Goal: Information Seeking & Learning: Learn about a topic

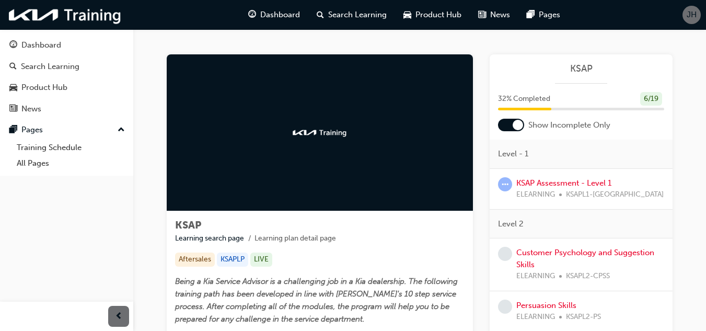
click at [516, 122] on div at bounding box center [518, 125] width 10 height 10
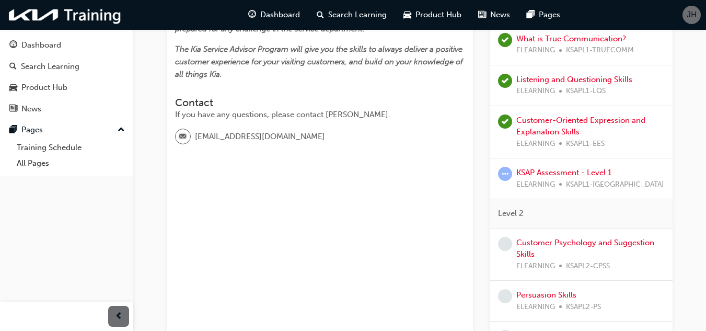
scroll to position [314, 0]
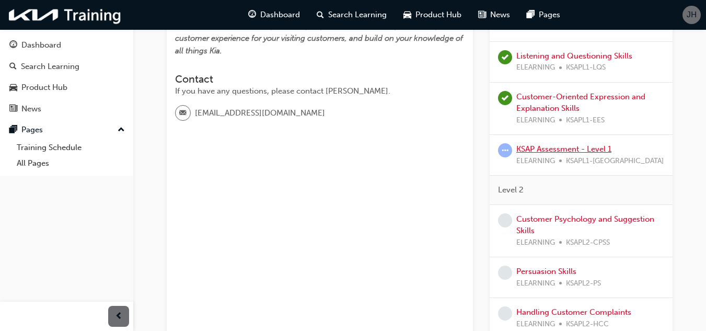
click at [586, 147] on link "KSAP Assessment - Level 1" at bounding box center [563, 148] width 95 height 9
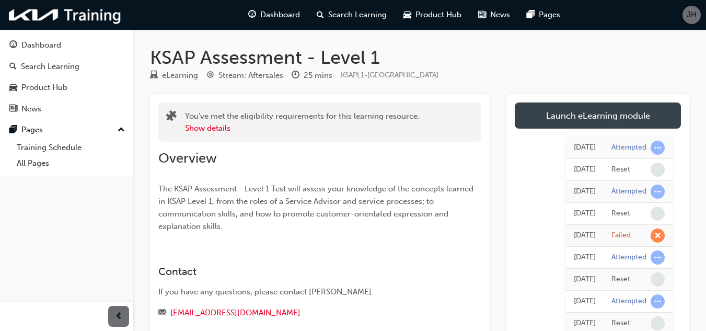
click at [575, 109] on link "Launch eLearning module" at bounding box center [598, 115] width 166 height 26
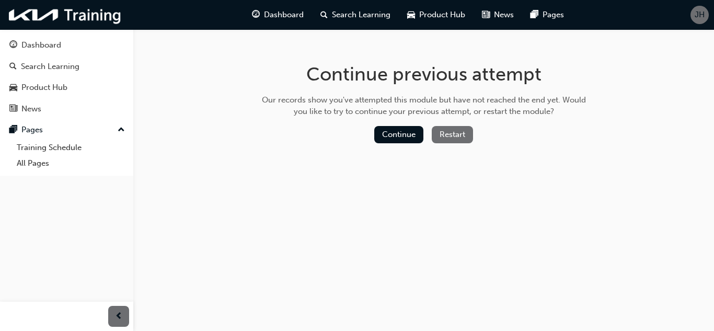
click at [463, 135] on button "Restart" at bounding box center [452, 134] width 41 height 17
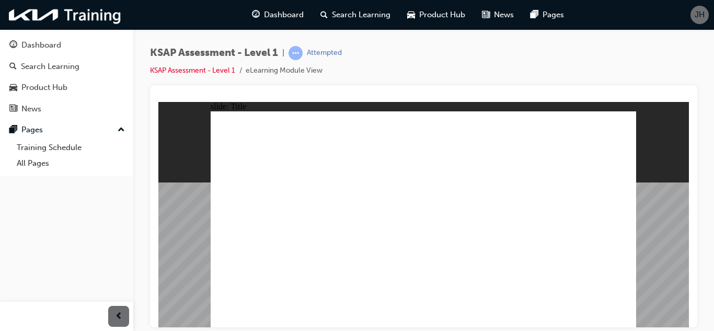
radio input "true"
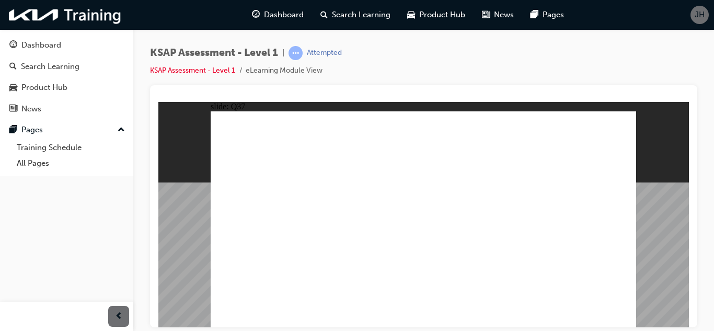
radio input "true"
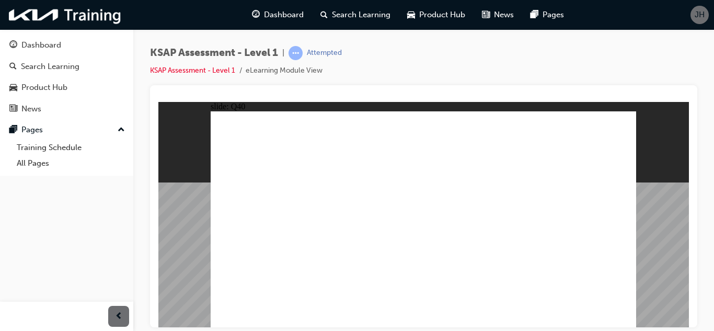
radio input "true"
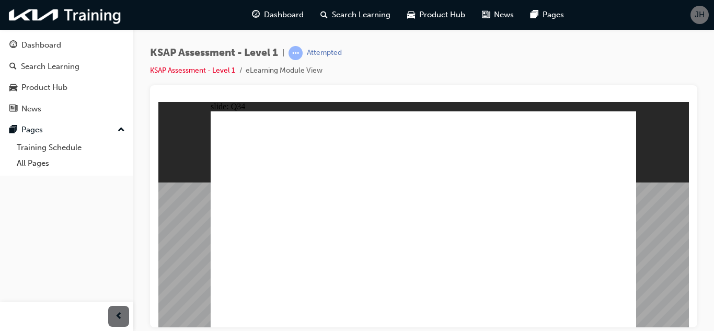
radio input "true"
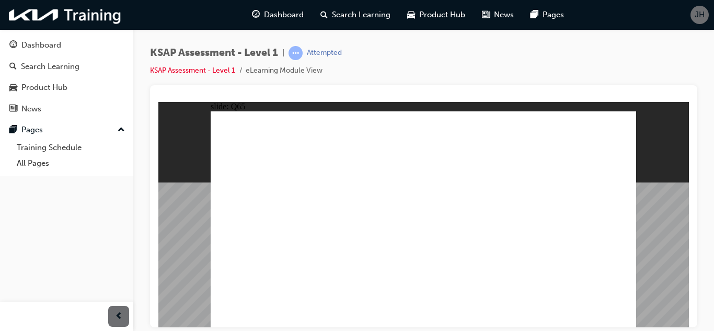
radio input "true"
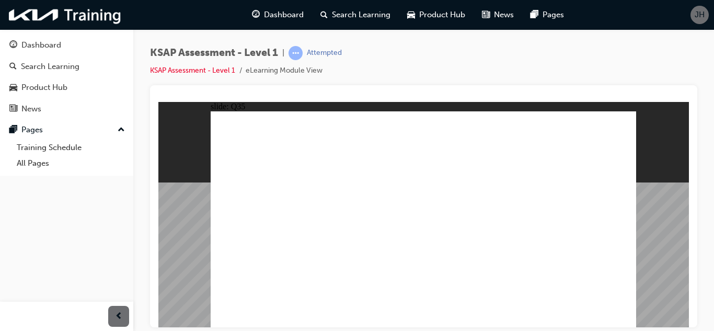
radio input "true"
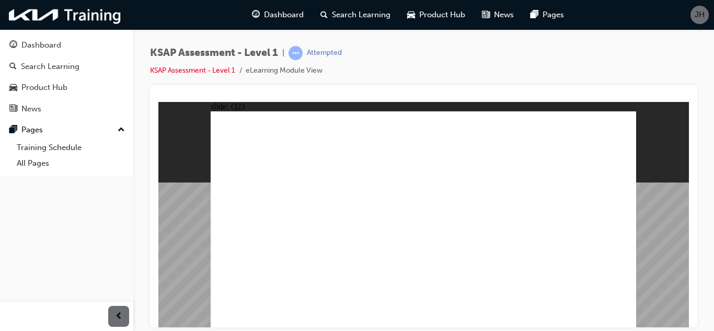
radio input "true"
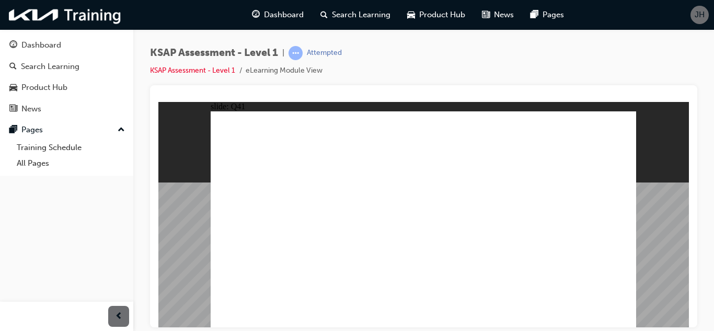
radio input "true"
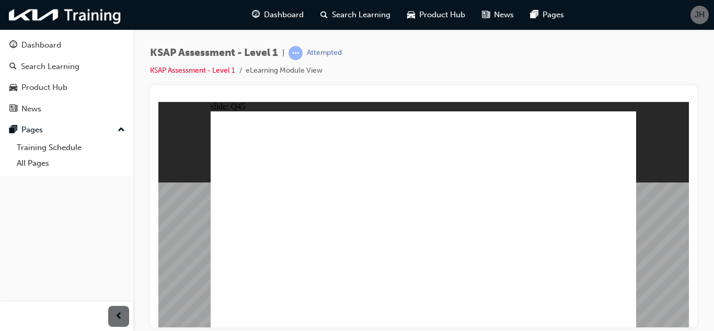
radio input "true"
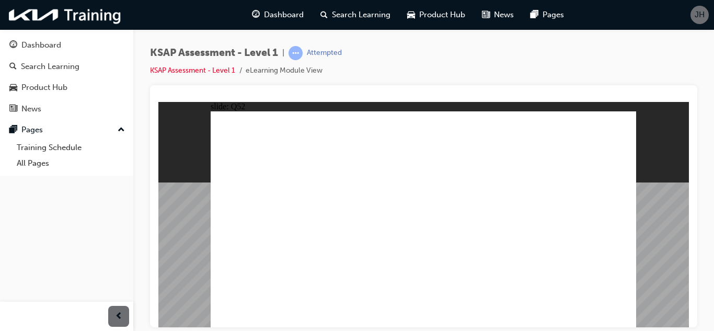
radio input "true"
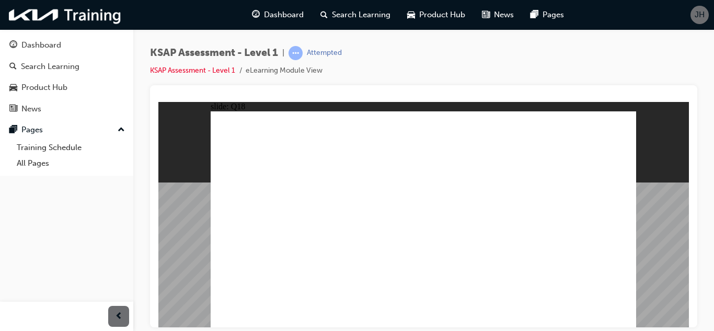
radio input "true"
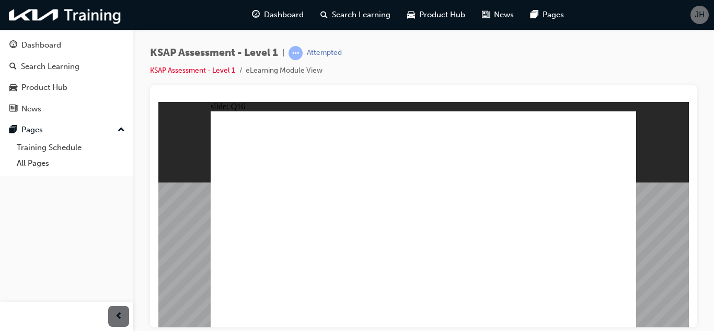
radio input "true"
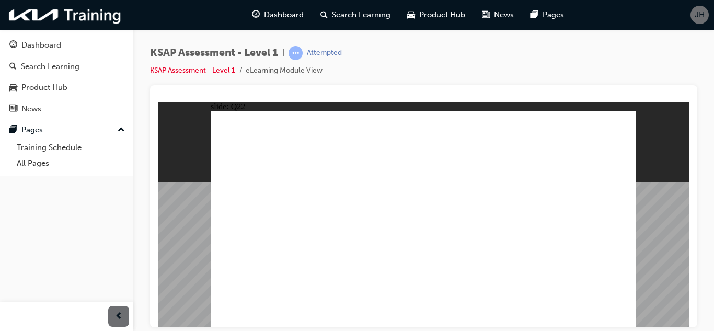
radio input "true"
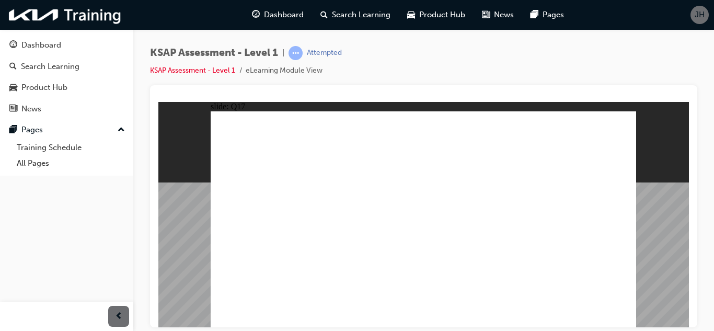
radio input "true"
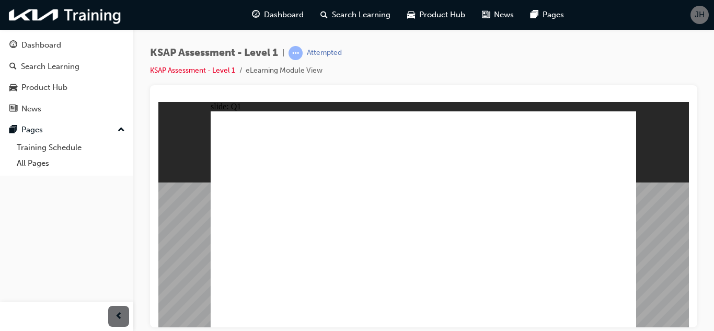
radio input "true"
drag, startPoint x: 426, startPoint y: 246, endPoint x: 316, endPoint y: 326, distance: 136.6
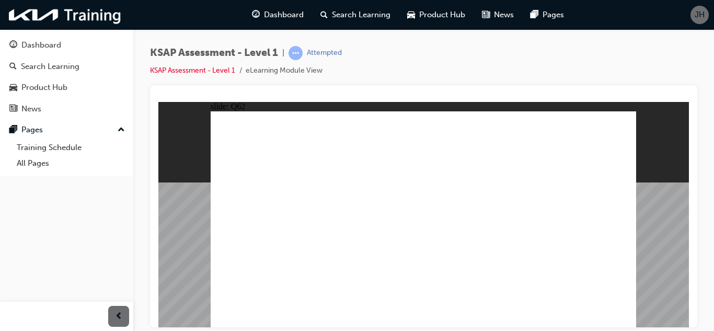
radio input "true"
drag, startPoint x: 414, startPoint y: 243, endPoint x: 274, endPoint y: 328, distance: 163.9
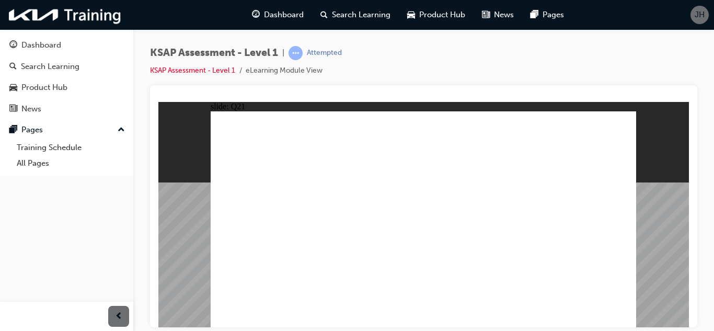
radio input "true"
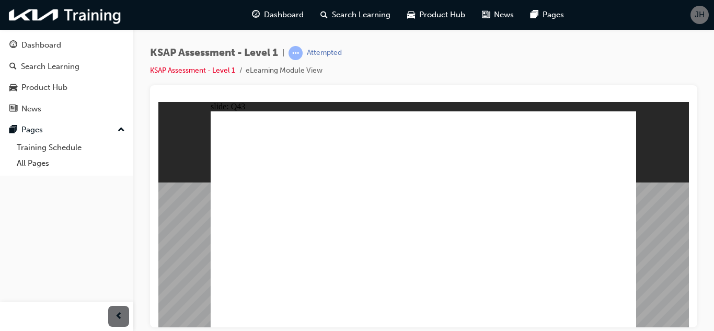
radio input "true"
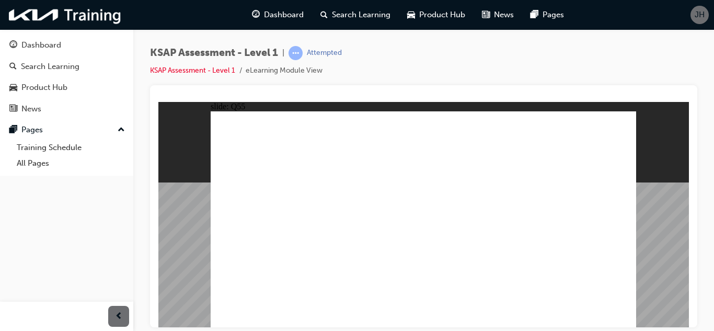
radio input "true"
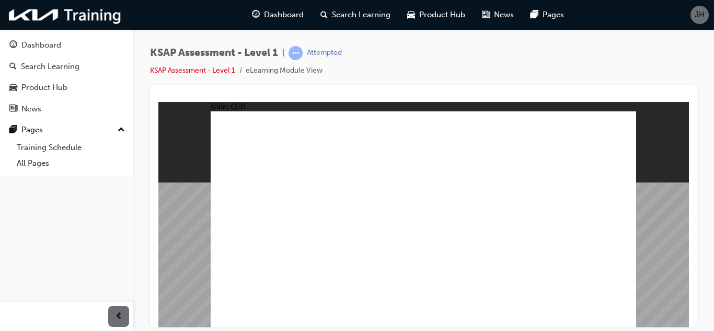
radio input "true"
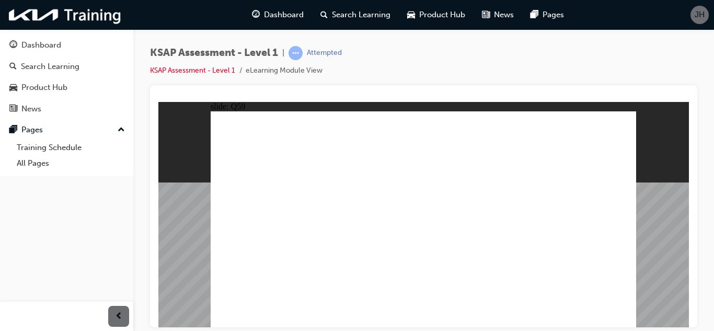
radio input "true"
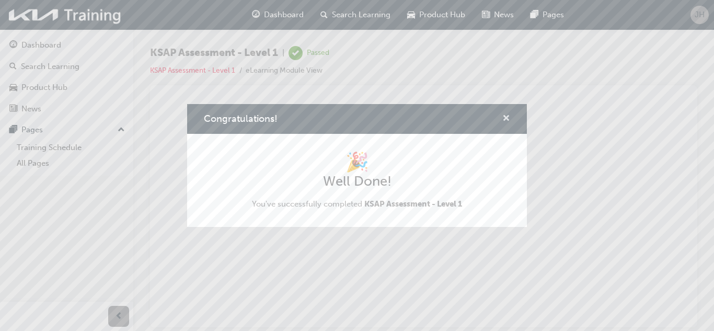
click at [506, 114] on span "cross-icon" at bounding box center [506, 118] width 8 height 9
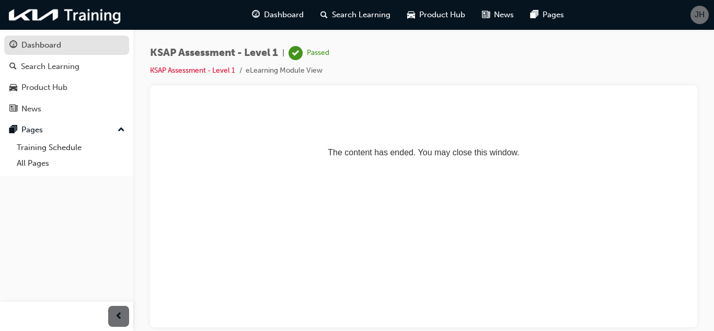
click at [50, 47] on div "Dashboard" at bounding box center [41, 45] width 40 height 12
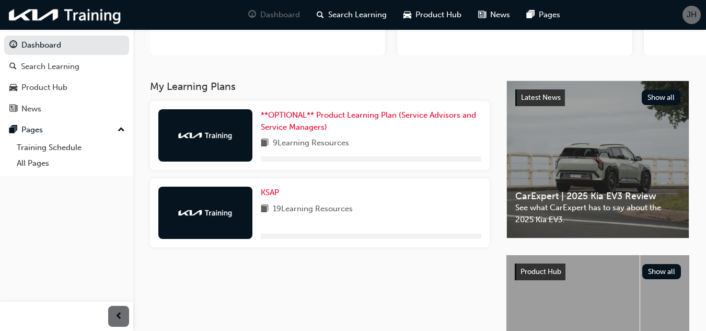
scroll to position [148, 0]
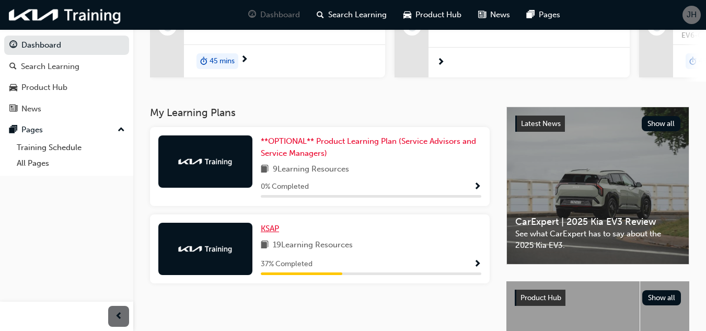
click at [275, 230] on span "KSAP" at bounding box center [270, 228] width 18 height 9
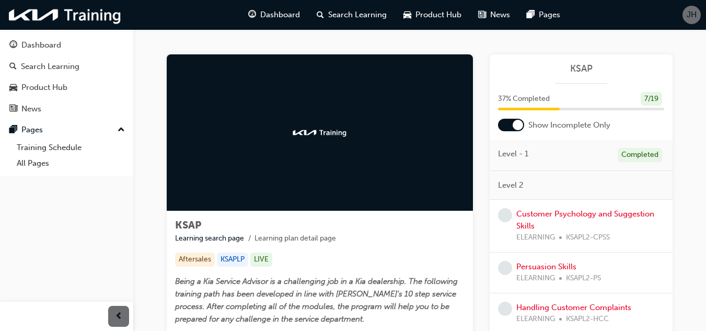
click at [518, 122] on div at bounding box center [518, 125] width 10 height 10
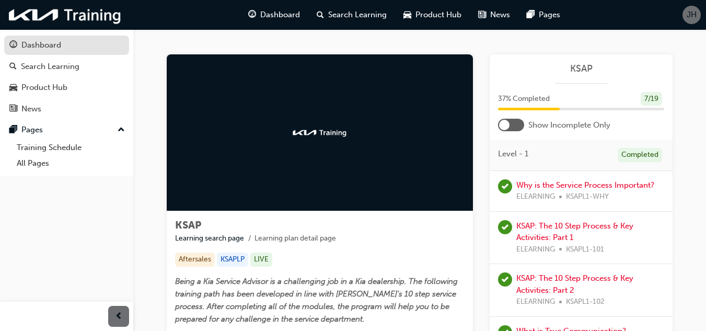
click at [48, 41] on div "Dashboard" at bounding box center [41, 45] width 40 height 12
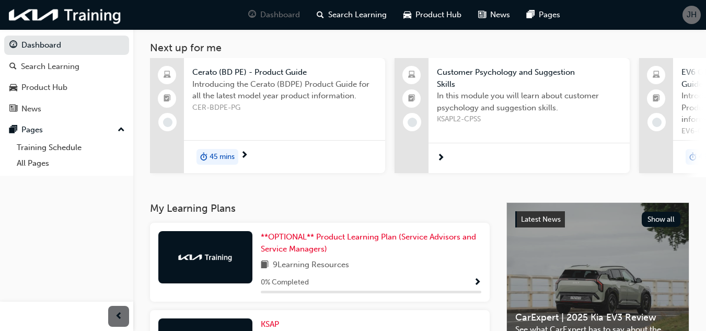
scroll to position [105, 0]
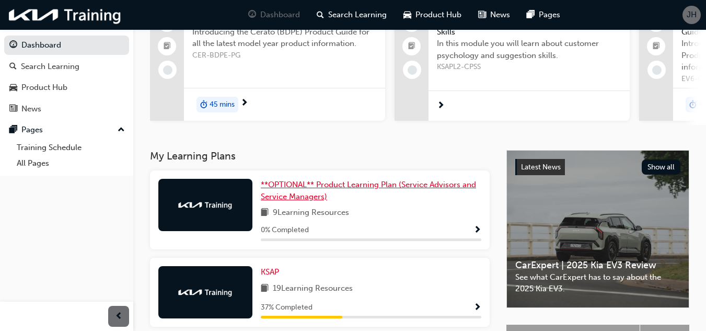
click at [399, 183] on span "**OPTIONAL** Product Learning Plan (Service Advisors and Service Managers)" at bounding box center [368, 190] width 215 height 21
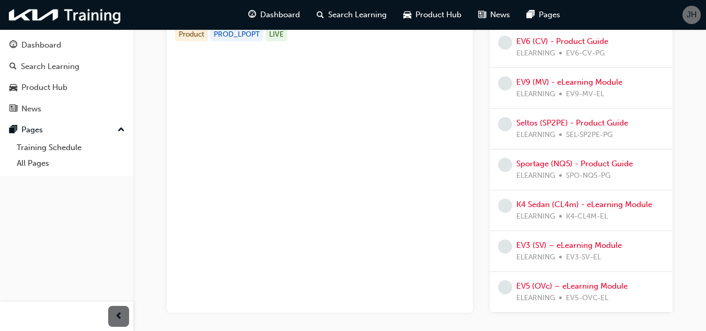
scroll to position [261, 0]
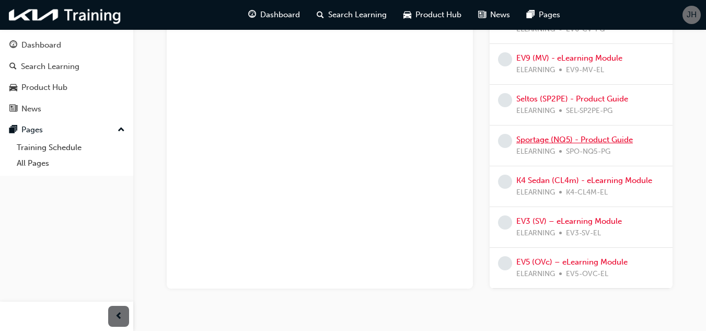
click at [581, 135] on link "Sportage (NQ5) - Product Guide" at bounding box center [574, 139] width 117 height 9
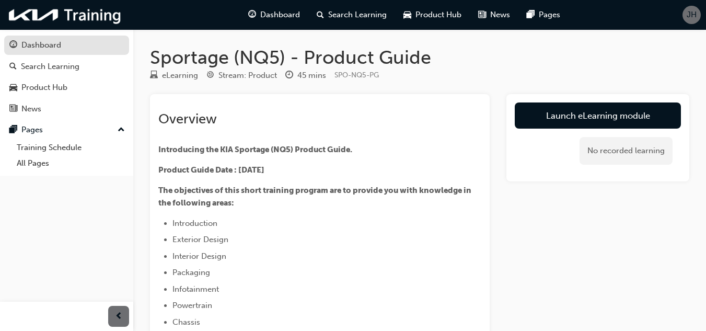
click at [53, 47] on div "Dashboard" at bounding box center [41, 45] width 40 height 12
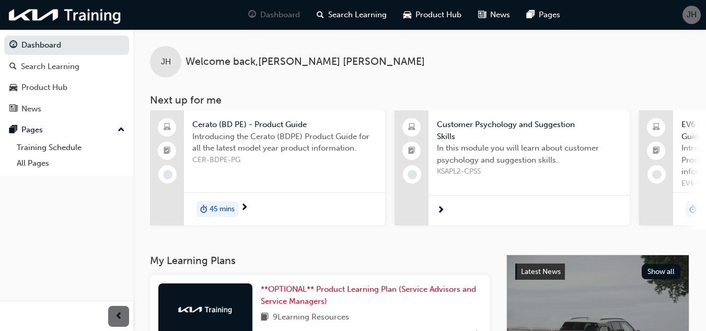
click at [443, 206] on span "next-icon" at bounding box center [441, 210] width 8 height 9
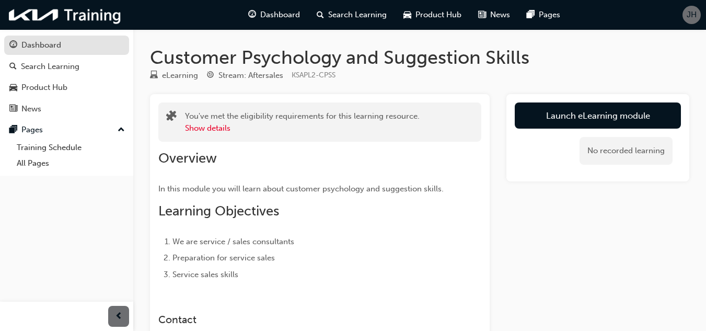
click at [48, 48] on div "Dashboard" at bounding box center [41, 45] width 40 height 12
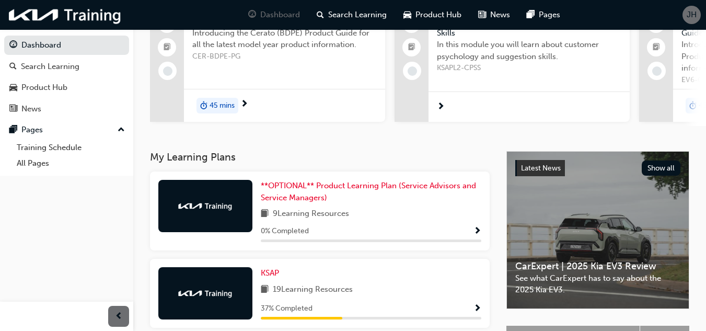
scroll to position [105, 0]
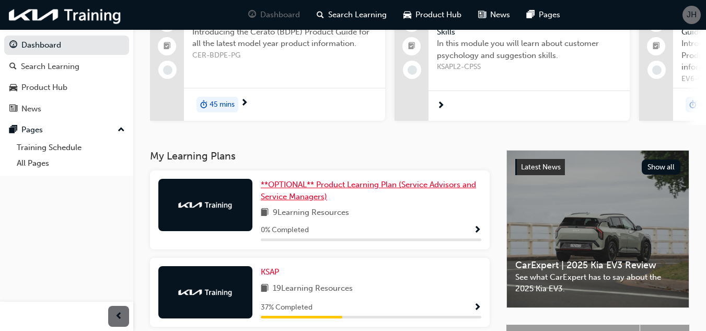
click at [320, 186] on span "**OPTIONAL** Product Learning Plan (Service Advisors and Service Managers)" at bounding box center [368, 190] width 215 height 21
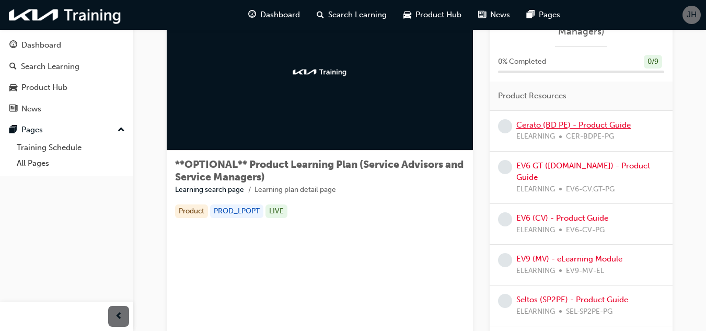
scroll to position [52, 0]
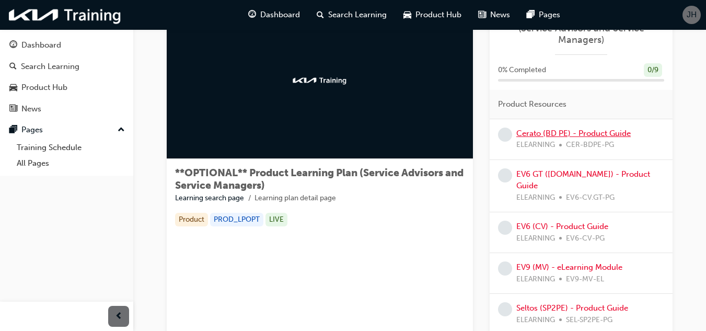
click at [567, 132] on link "Cerato (BD PE) - Product Guide" at bounding box center [573, 133] width 114 height 9
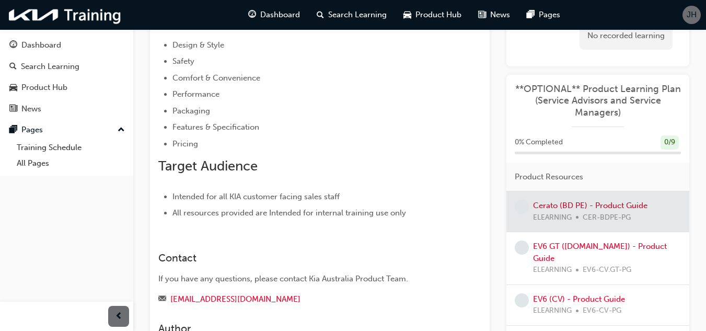
scroll to position [70, 0]
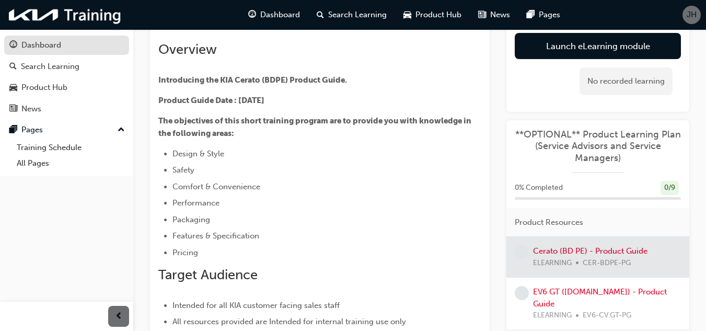
click at [34, 50] on div "Dashboard" at bounding box center [41, 45] width 40 height 12
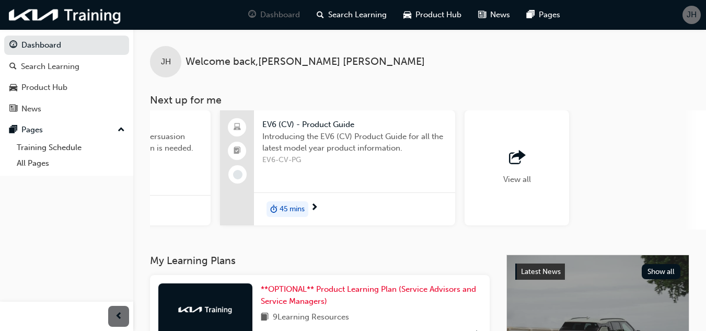
scroll to position [0, 910]
click at [520, 153] on span "outbound-icon" at bounding box center [515, 158] width 16 height 15
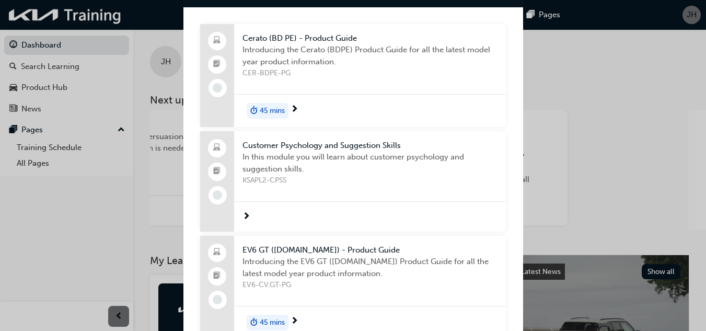
scroll to position [0, 0]
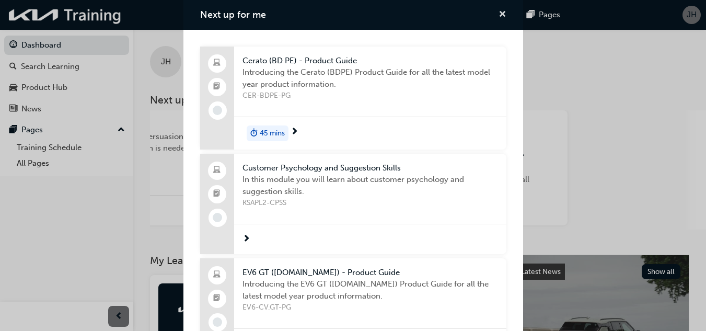
click at [499, 14] on span "cross-icon" at bounding box center [503, 14] width 8 height 9
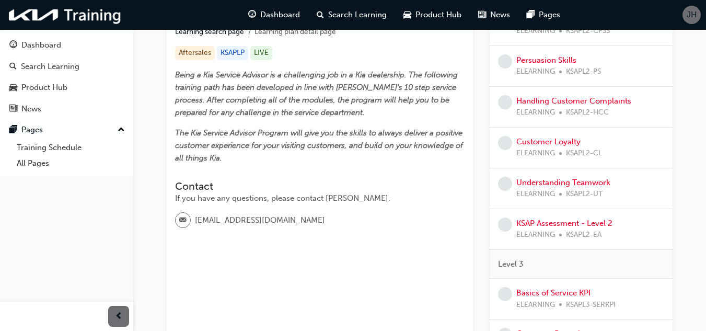
scroll to position [105, 0]
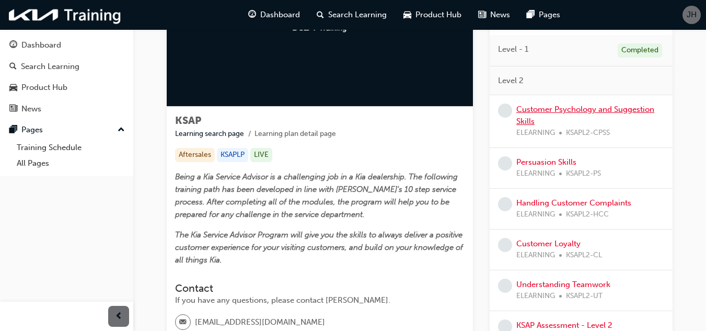
click at [582, 108] on link "Customer Psychology and Suggestion Skills" at bounding box center [585, 115] width 138 height 21
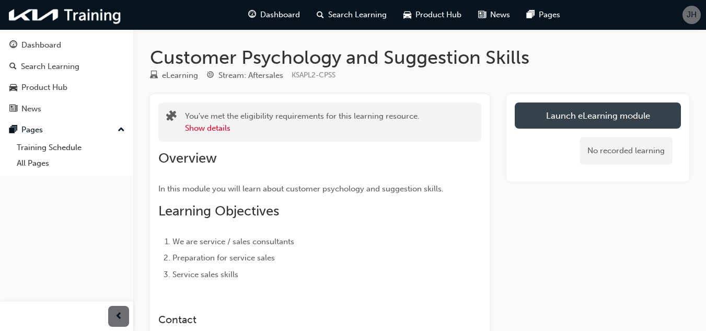
click at [578, 121] on link "Launch eLearning module" at bounding box center [598, 115] width 166 height 26
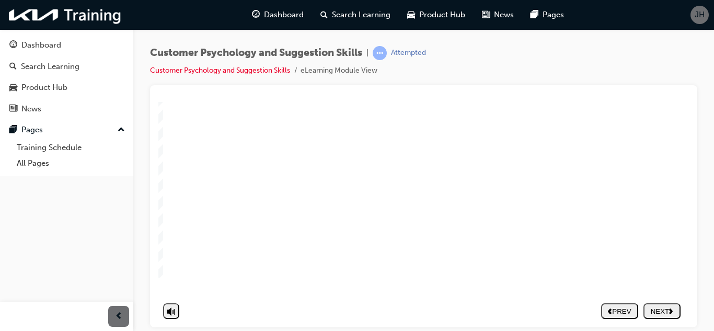
scroll to position [151, 0]
click at [666, 307] on div "NEXT" at bounding box center [662, 311] width 29 height 8
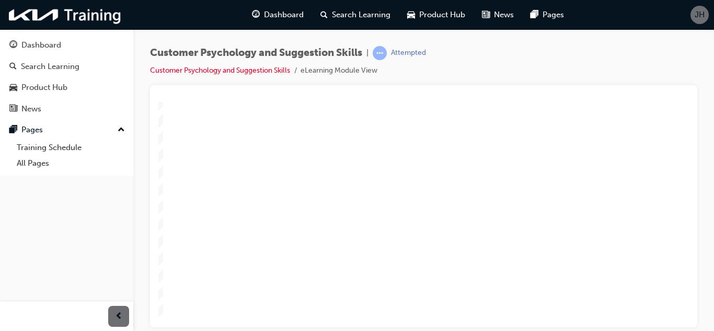
click at [664, 307] on div "NEXT" at bounding box center [662, 311] width 29 height 8
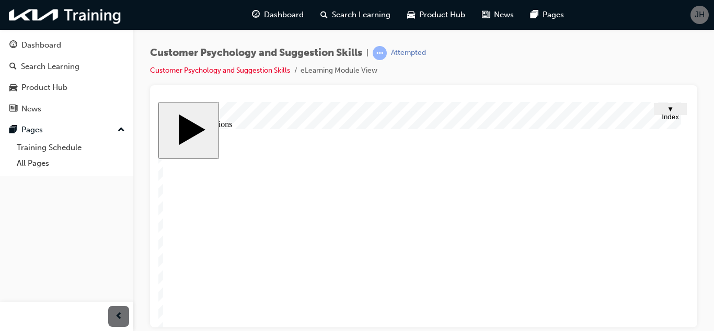
click at [158, 101] on image at bounding box center [158, 101] width 0 height 0
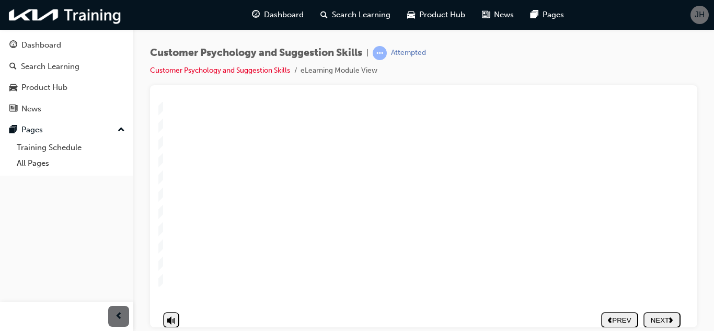
scroll to position [151, 0]
click at [670, 307] on div "NEXT" at bounding box center [662, 311] width 29 height 8
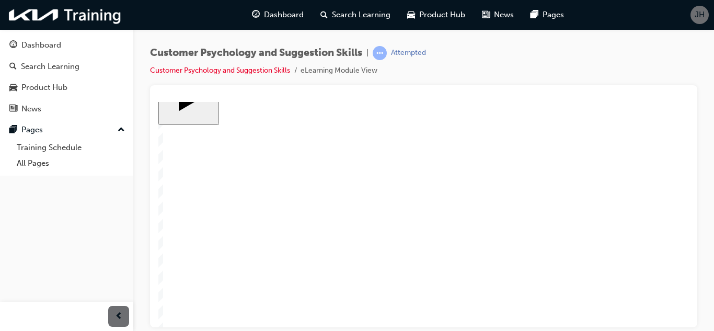
scroll to position [52, 0]
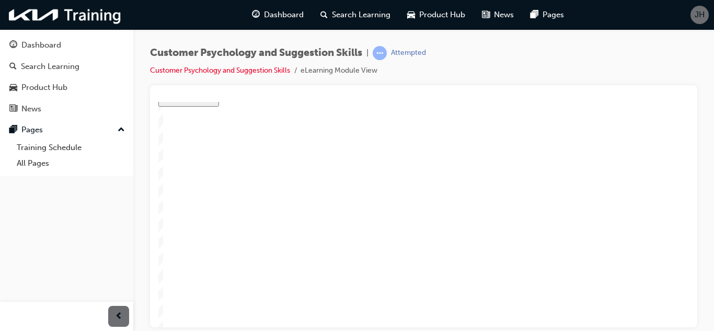
click at [535, 277] on div "* Which of the following jobs can be classified as a service consultant? Group …" at bounding box center [424, 235] width 523 height 319
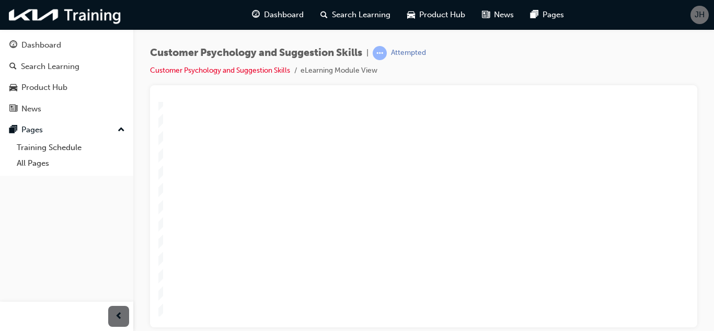
click at [658, 307] on div "NEXT" at bounding box center [662, 311] width 29 height 8
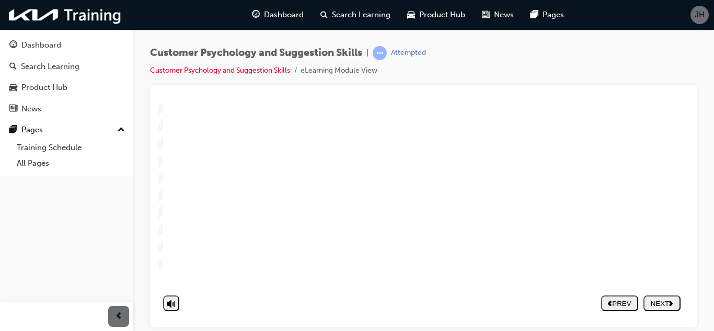
click at [668, 299] on div "NEXT" at bounding box center [662, 303] width 29 height 8
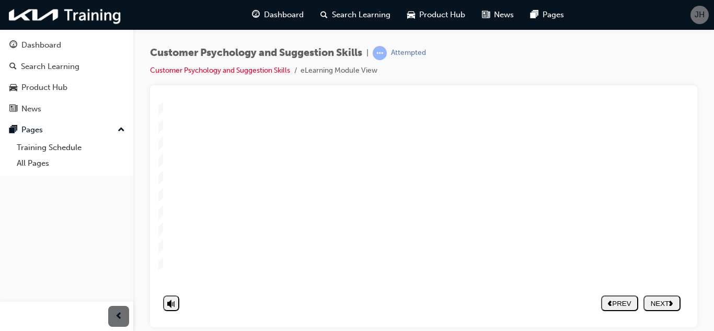
drag, startPoint x: 383, startPoint y: 251, endPoint x: 416, endPoint y: 252, distance: 32.4
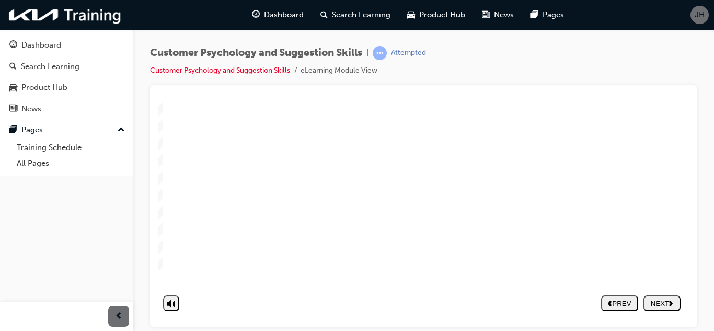
click at [660, 303] on button "NEXT" at bounding box center [661, 311] width 37 height 16
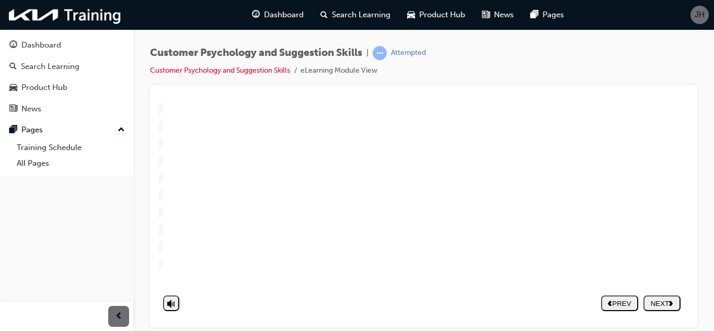
click at [655, 303] on button "NEXT" at bounding box center [661, 311] width 37 height 16
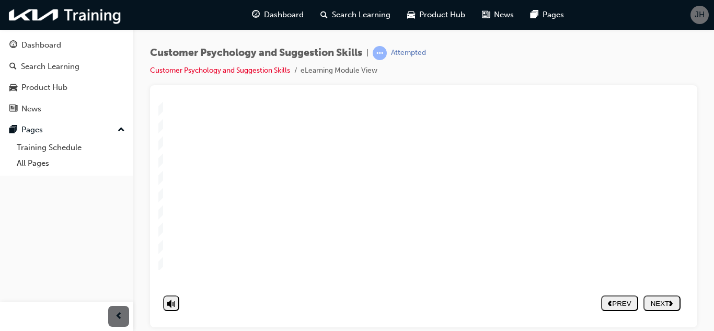
click at [668, 304] on div "NEXT" at bounding box center [662, 303] width 29 height 8
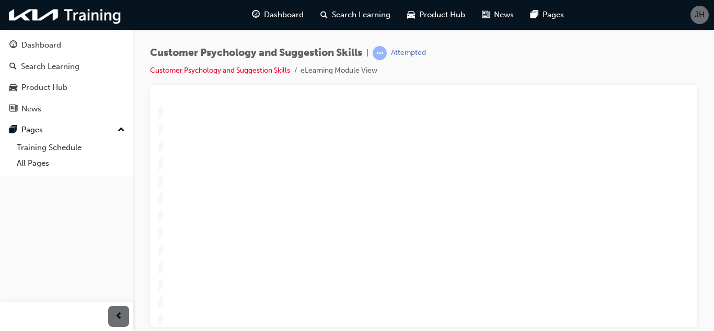
scroll to position [105, 0]
click at [666, 307] on div "NEXT" at bounding box center [662, 311] width 29 height 8
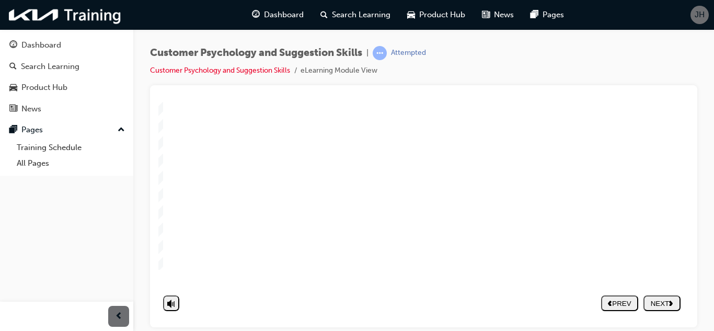
click at [660, 294] on nav "PREV NEXT SUBMIT" at bounding box center [640, 303] width 79 height 24
click at [664, 307] on div "NEXT" at bounding box center [662, 311] width 29 height 8
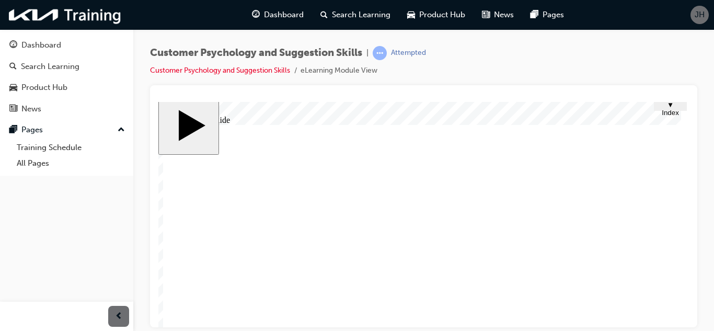
scroll to position [0, 0]
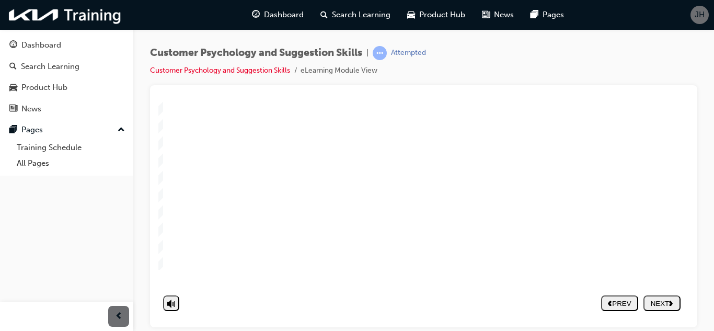
drag, startPoint x: 520, startPoint y: 206, endPoint x: 538, endPoint y: 206, distance: 18.3
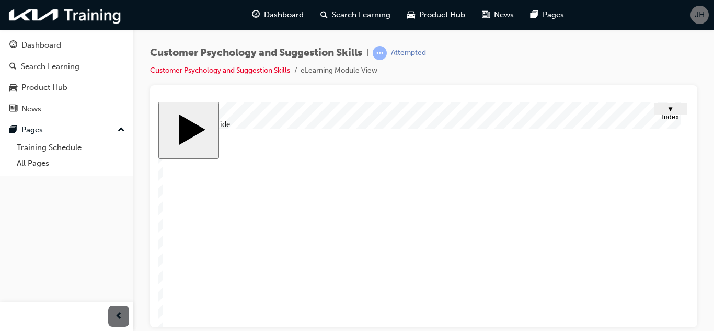
scroll to position [52, 0]
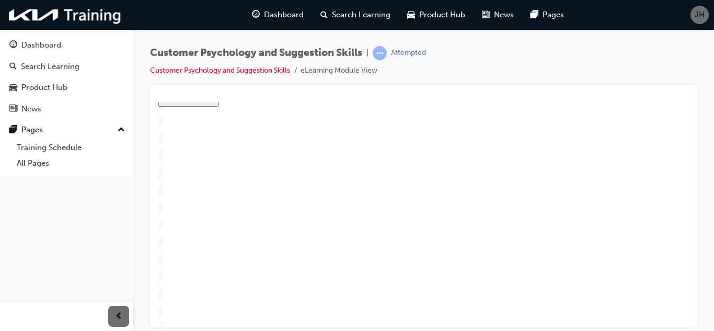
type textarea "C"
type textarea "Co"
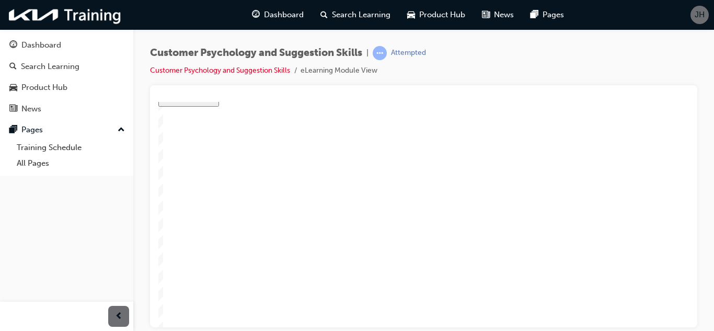
type textarea "Comn"
type textarea "Comnf"
type textarea "Comnfi"
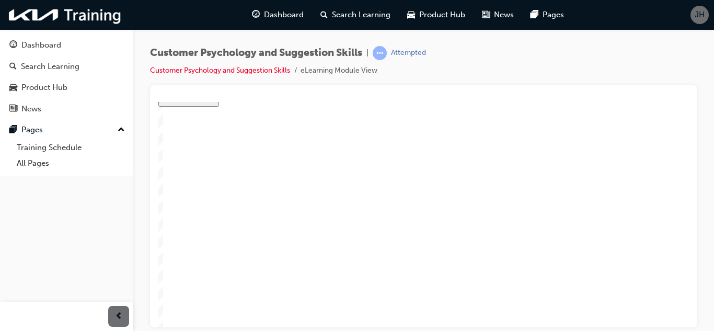
type textarea "Comnfi"
type textarea "Comnfid"
type textarea "Comnfi"
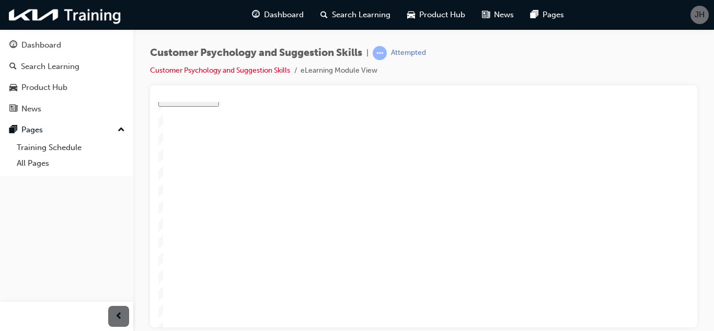
type textarea "Comnf"
type textarea "Comn"
type textarea "Com"
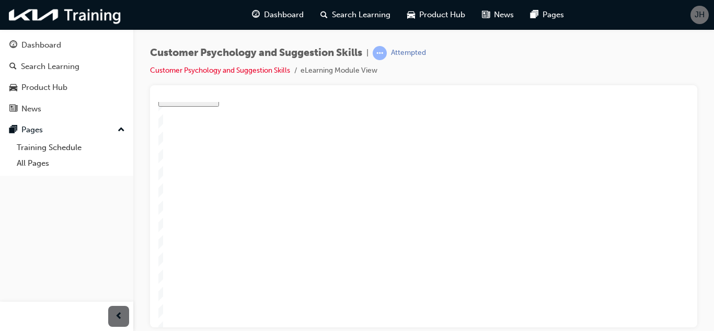
type textarea "Com"
type textarea "Co"
type textarea "Com"
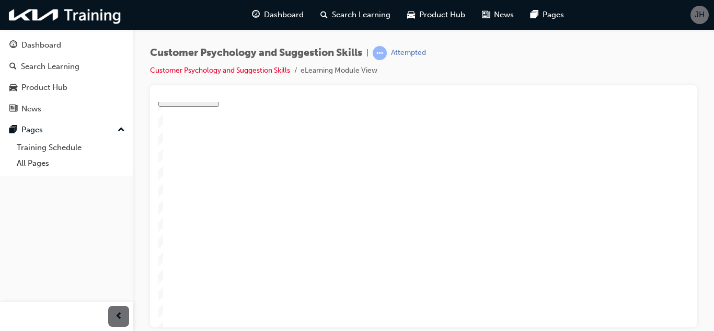
type textarea "Co"
type textarea "C"
type textarea "Q"
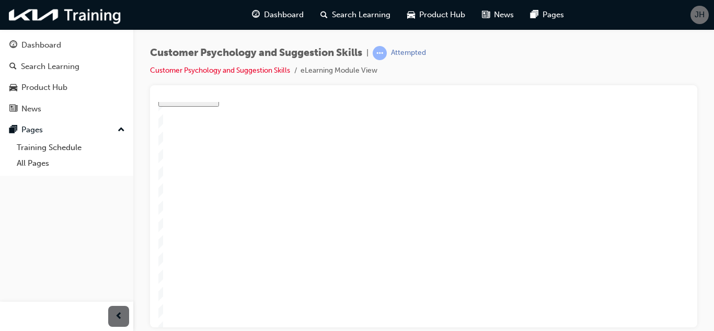
type textarea "Q"
type textarea "Qu"
type textarea "Qua"
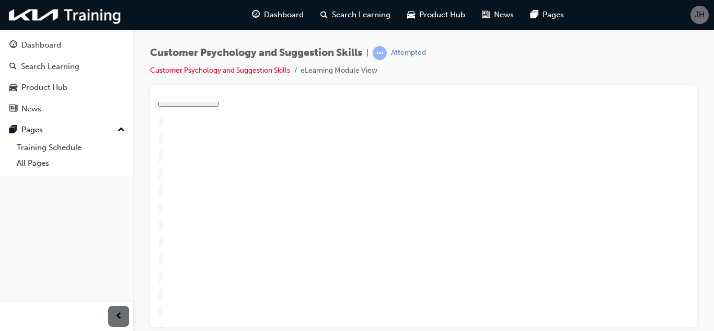
type textarea "Qual"
type textarea "Quali"
type textarea "Qualit"
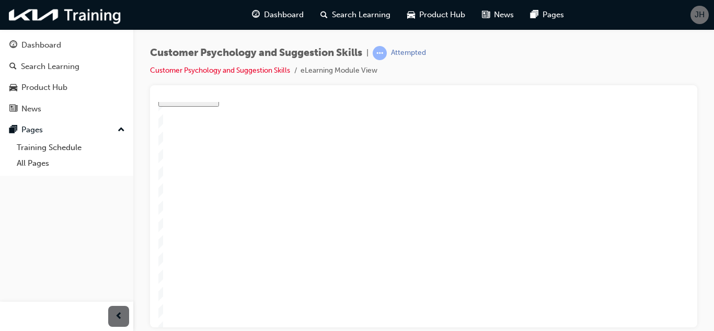
type textarea "Qualit"
type textarea "Quality"
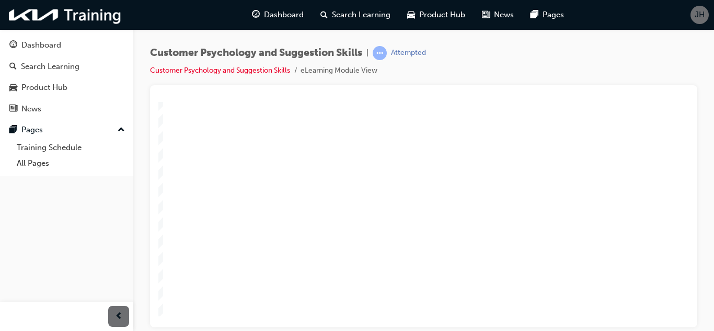
type textarea "C"
type textarea "Co"
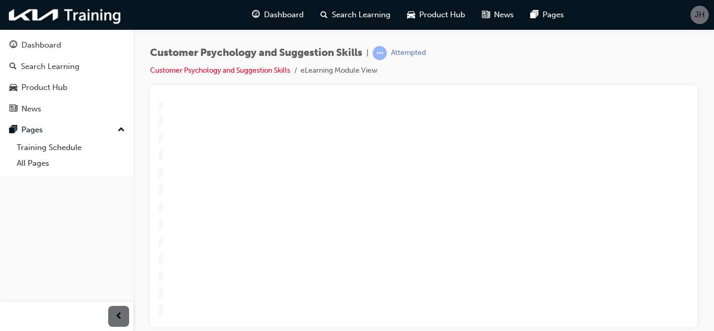
type textarea "Con"
type textarea "Conf"
type textarea "Confiu"
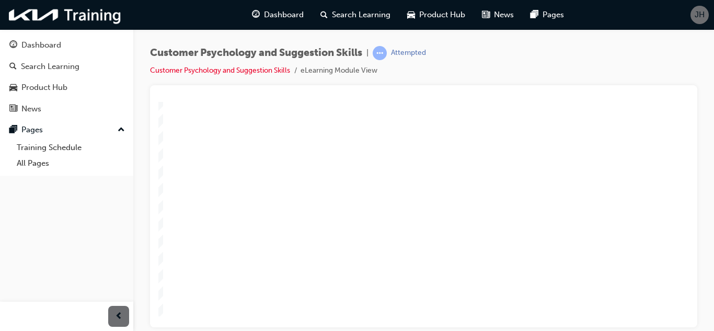
type textarea "Confiu"
type textarea "Confiud"
type textarea "Confiude"
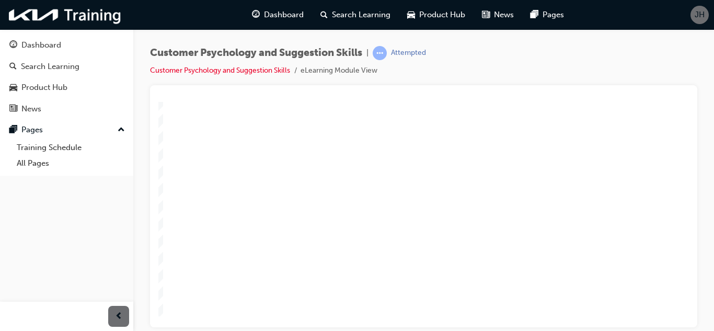
type textarea "Confiuden"
type textarea "Confiudenc"
type textarea "Confiudence"
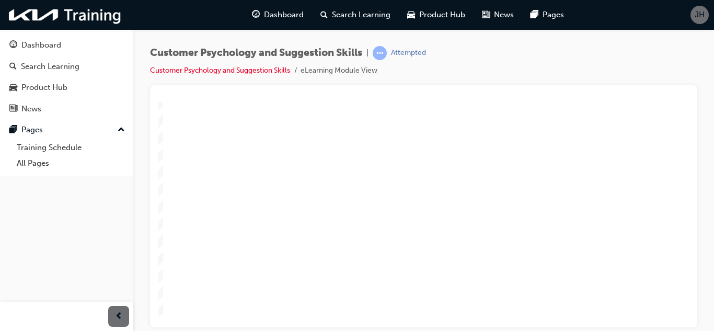
type textarea "Confiudence"
type textarea "Quality"
type textarea "Confiudence"
click at [454, 277] on div "Group 4 1 Customer Psychology & Suggestion Skills 3. Service Sales Skills Recta…" at bounding box center [424, 183] width 523 height 319
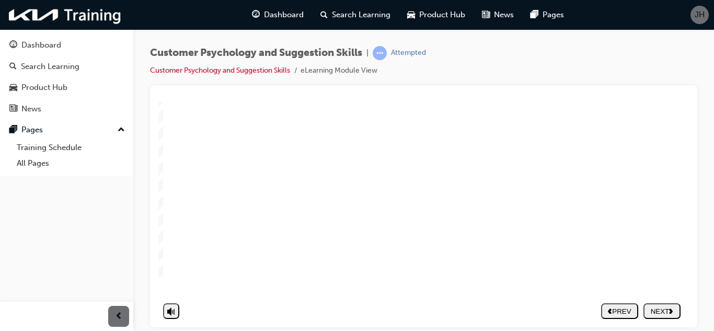
scroll to position [151, 0]
click at [676, 307] on div "NEXT" at bounding box center [662, 311] width 29 height 8
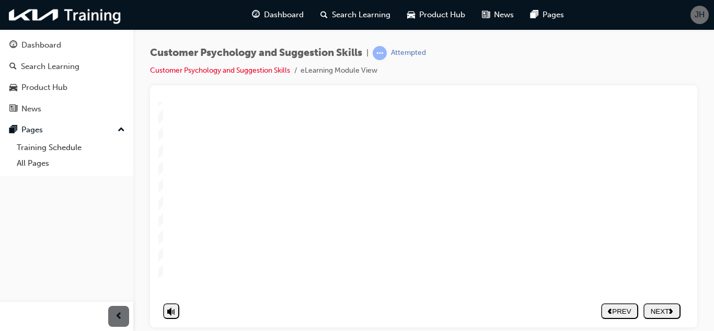
click at [658, 307] on div "NEXT" at bounding box center [662, 311] width 29 height 8
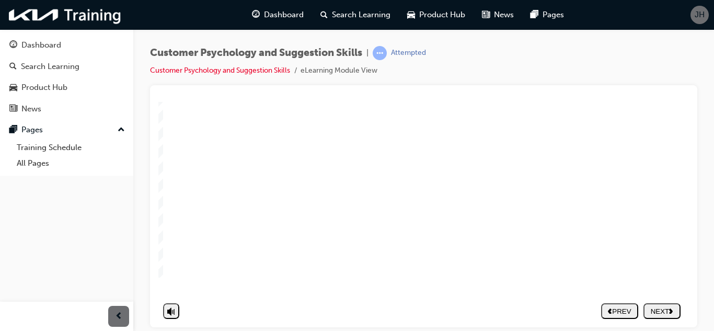
click at [171, 275] on polygon "volume" at bounding box center [169, 271] width 5 height 8
type input "0"
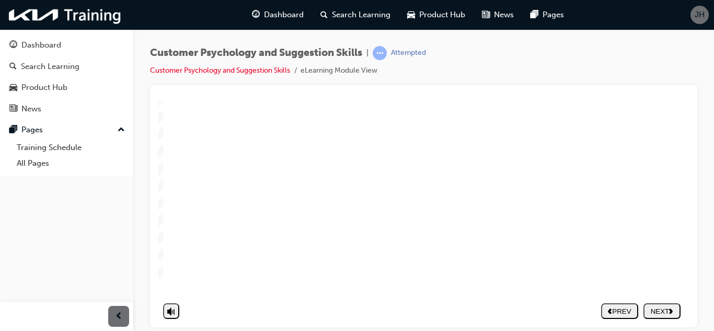
click at [670, 307] on div "NEXT" at bounding box center [662, 311] width 29 height 8
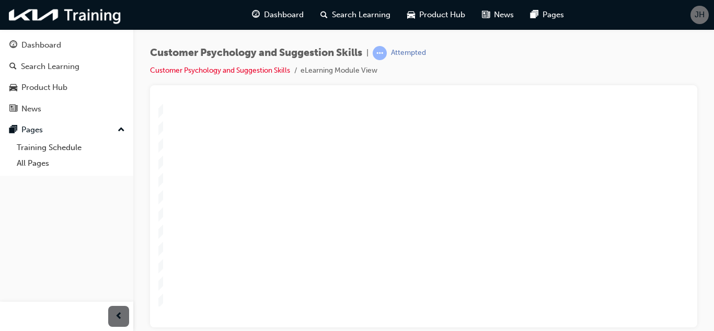
scroll to position [151, 0]
drag, startPoint x: 656, startPoint y: 143, endPoint x: 664, endPoint y: 148, distance: 9.1
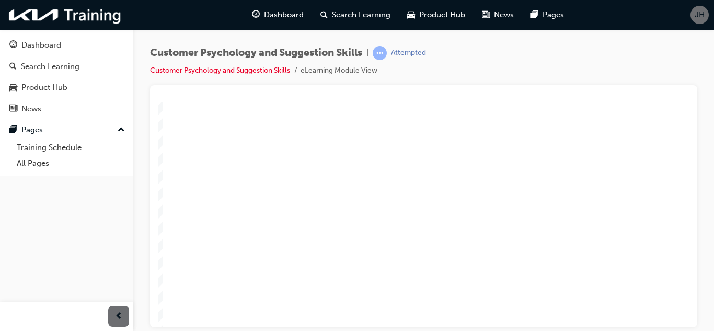
scroll to position [0, 0]
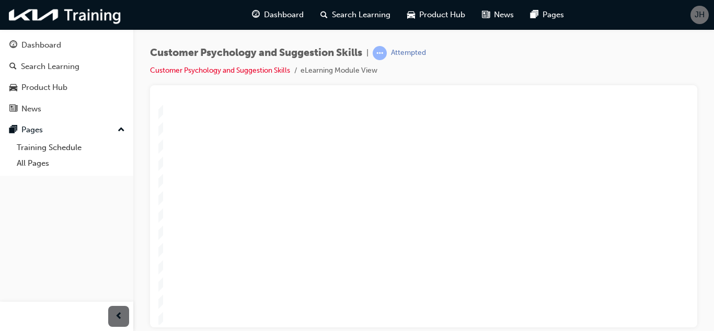
scroll to position [151, 0]
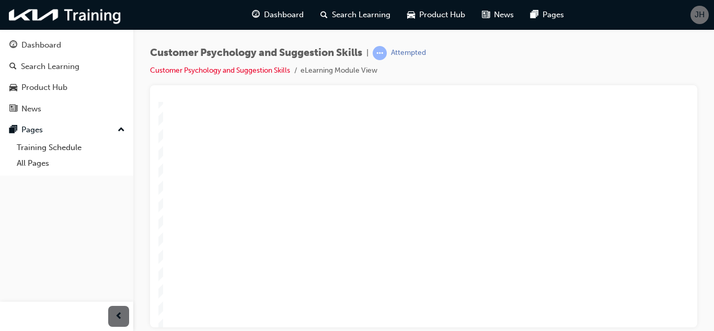
scroll to position [151, 0]
click at [668, 307] on div "NEXT" at bounding box center [662, 311] width 29 height 8
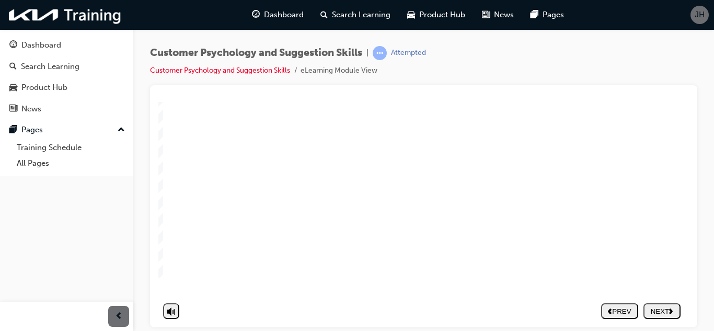
click at [667, 307] on div "NEXT" at bounding box center [662, 311] width 29 height 8
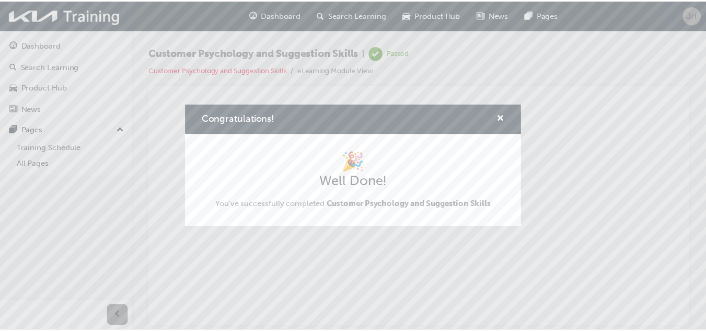
scroll to position [0, 0]
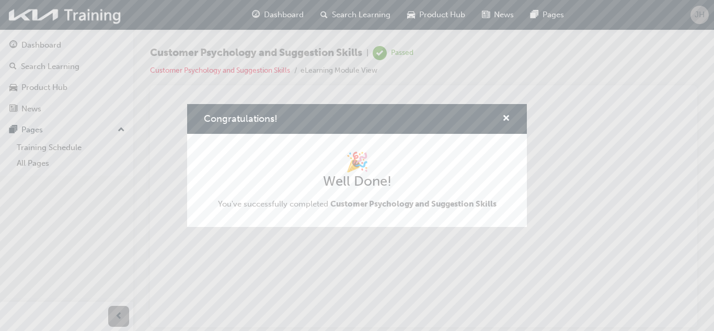
click at [511, 120] on div "Congratulations!" at bounding box center [357, 119] width 340 height 30
click at [503, 120] on span "cross-icon" at bounding box center [506, 118] width 8 height 9
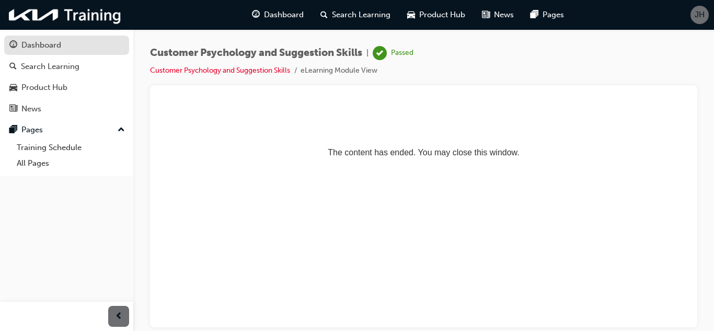
click at [44, 45] on div "Dashboard" at bounding box center [41, 45] width 40 height 12
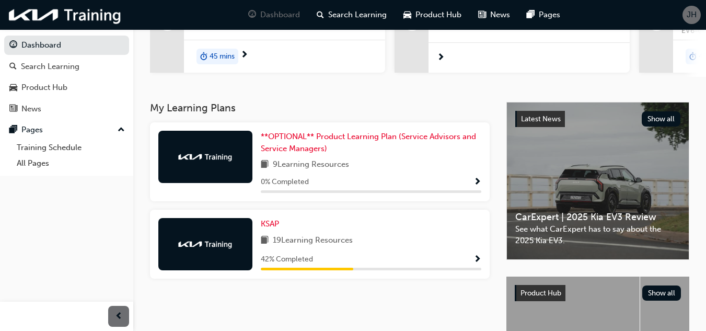
scroll to position [157, 0]
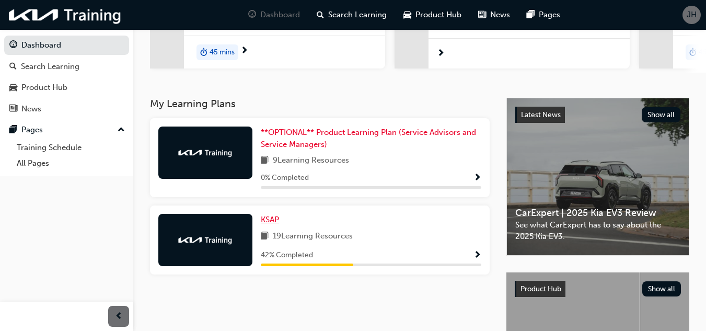
click at [272, 215] on span "KSAP" at bounding box center [270, 219] width 18 height 9
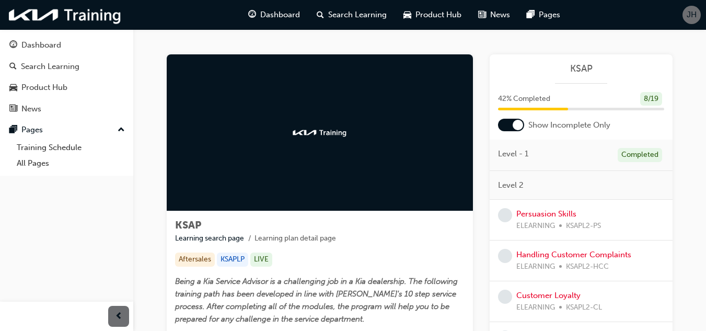
click at [515, 121] on div at bounding box center [518, 125] width 10 height 10
